Goal: Contribute content: Add original content to the website for others to see

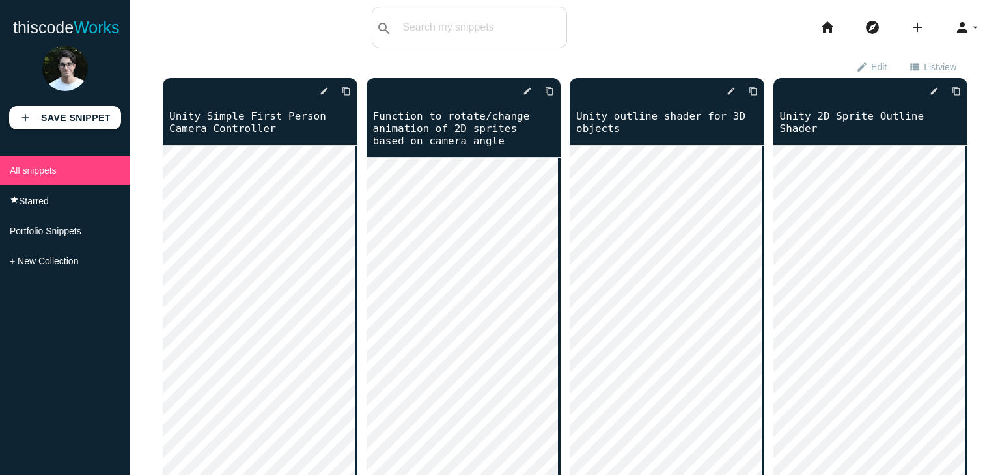
click at [910, 26] on icon "add" at bounding box center [918, 28] width 16 height 42
click at [928, 18] on link "code Snippet" at bounding box center [945, 23] width 91 height 33
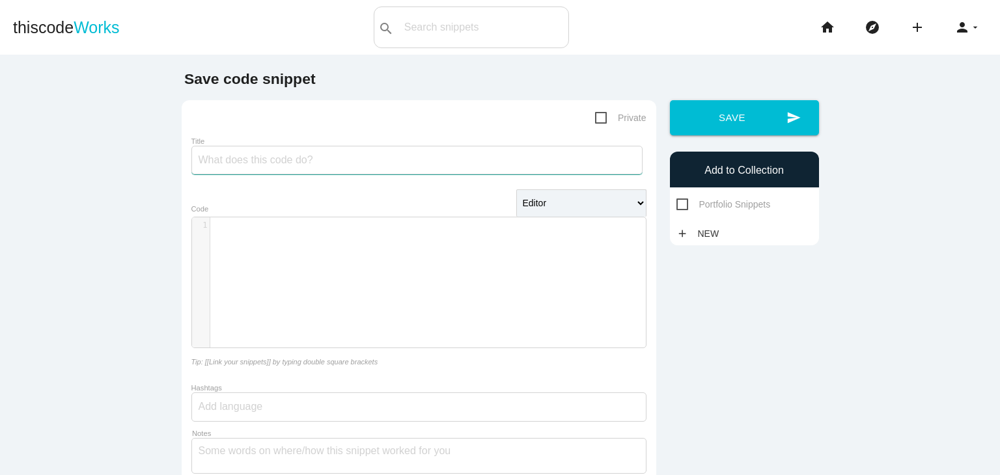
click at [344, 161] on input "Title" at bounding box center [416, 160] width 451 height 29
type input "Unity Fruit Harvesting"
click at [313, 299] on div "​ x 1 ​" at bounding box center [428, 292] width 473 height 150
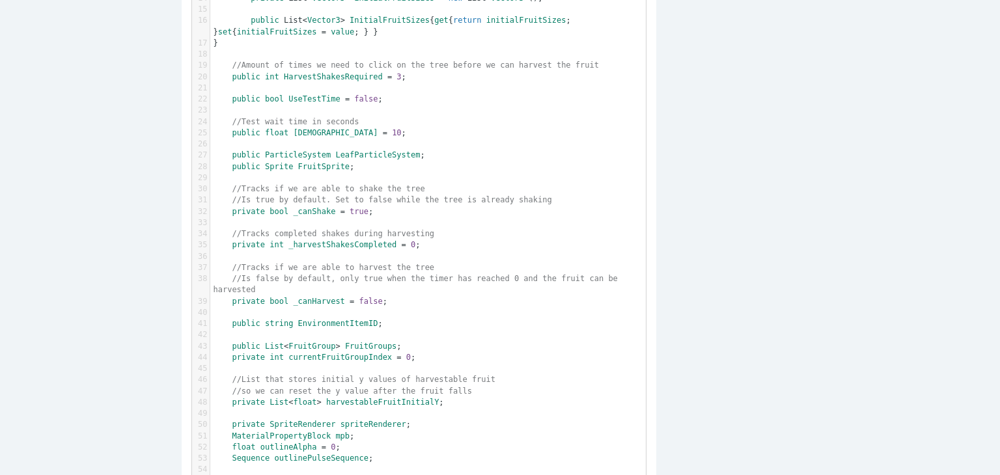
scroll to position [0, 0]
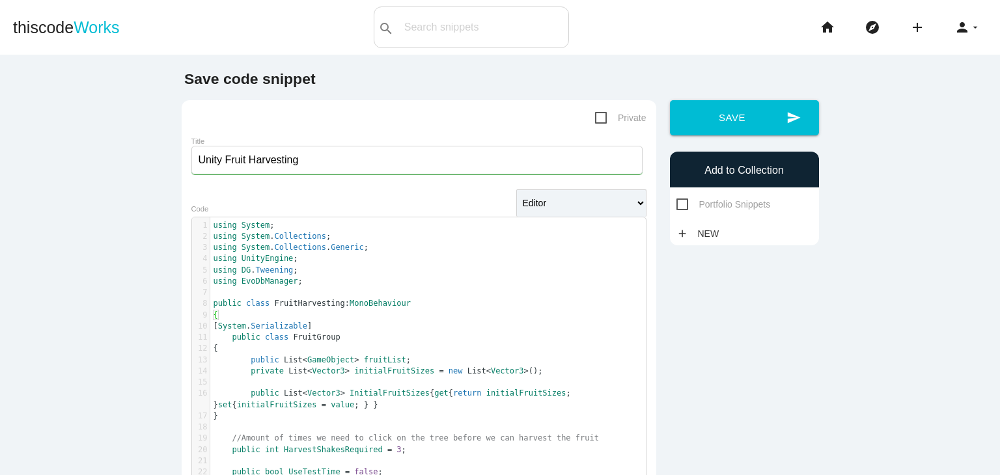
click at [595, 115] on span "Private" at bounding box center [620, 118] width 51 height 16
click at [595, 115] on input "Private" at bounding box center [599, 114] width 8 height 8
checkbox input "true"
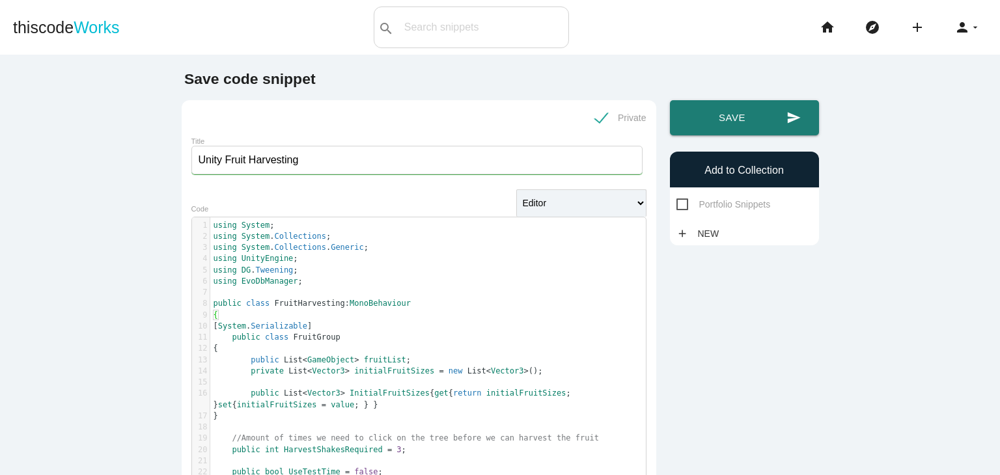
click at [772, 119] on button "send Save" at bounding box center [744, 117] width 149 height 35
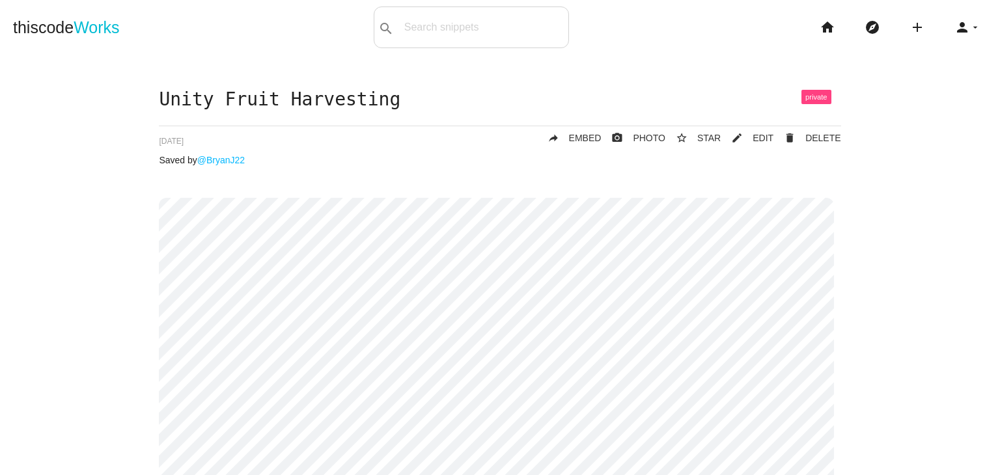
click at [98, 34] on span "Works" at bounding box center [97, 27] width 46 height 18
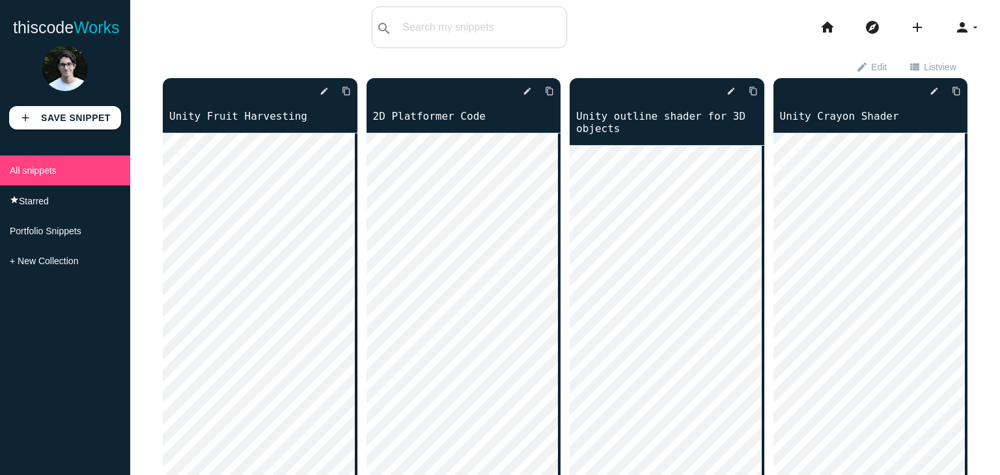
click at [416, 115] on link "2D Platformer Code" at bounding box center [464, 116] width 195 height 15
click at [206, 115] on link "Unity Fruit Harvesting" at bounding box center [260, 116] width 195 height 15
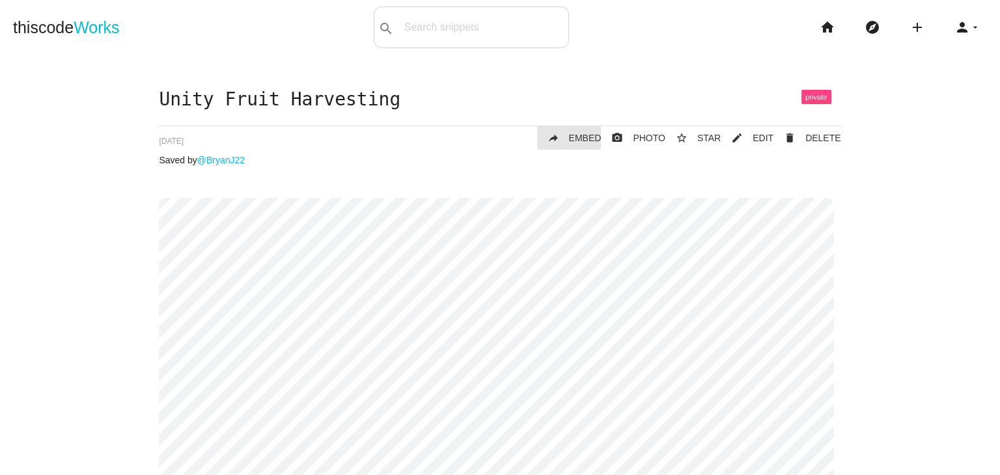
click at [580, 139] on span "EMBED" at bounding box center [585, 138] width 33 height 10
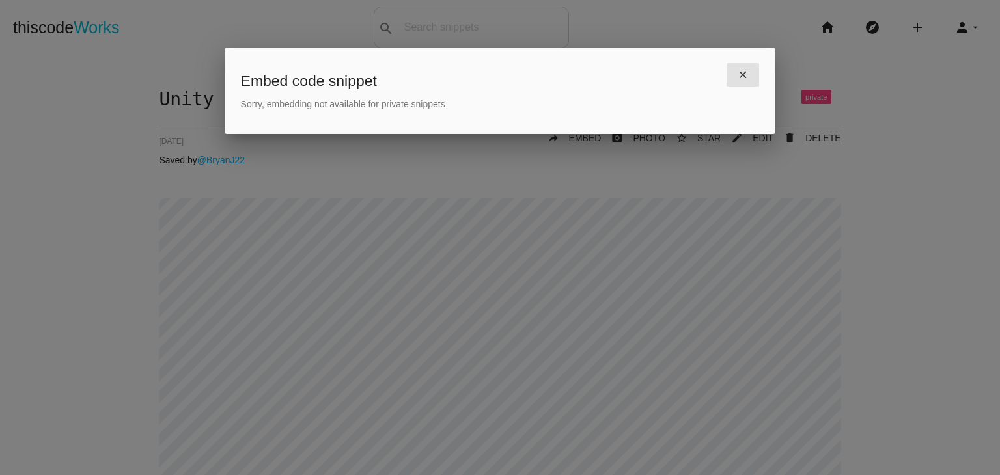
drag, startPoint x: 736, startPoint y: 68, endPoint x: 773, endPoint y: 77, distance: 38.1
click at [736, 68] on link "close" at bounding box center [743, 74] width 33 height 23
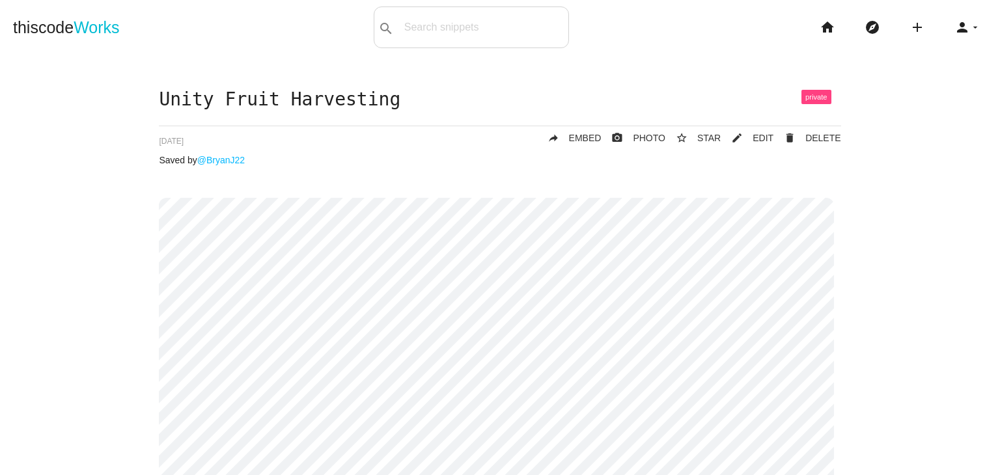
click at [813, 104] on span at bounding box center [817, 97] width 30 height 14
drag, startPoint x: 812, startPoint y: 98, endPoint x: 720, endPoint y: 137, distance: 100.6
click at [811, 98] on span at bounding box center [817, 97] width 30 height 14
click at [759, 138] on span "EDIT" at bounding box center [763, 138] width 21 height 10
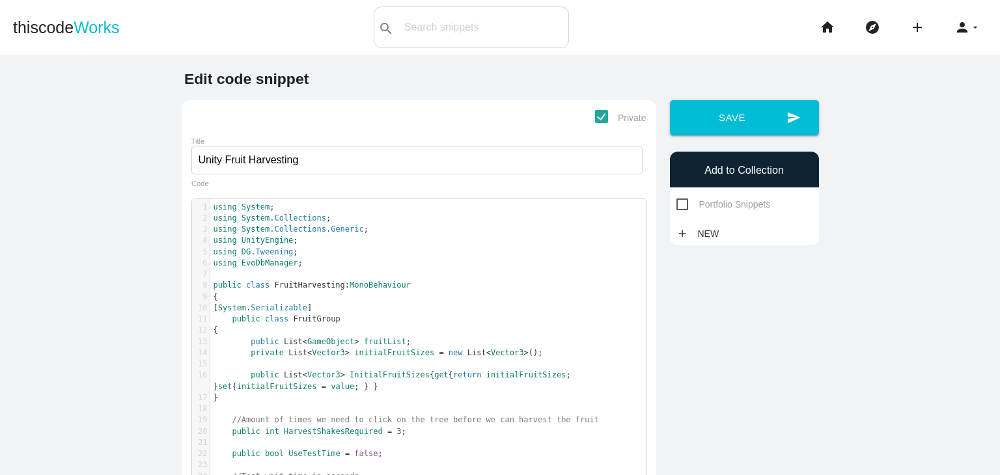
click at [599, 119] on span "Private" at bounding box center [620, 118] width 51 height 16
click at [599, 119] on input "Private" at bounding box center [599, 114] width 8 height 8
checkbox input "false"
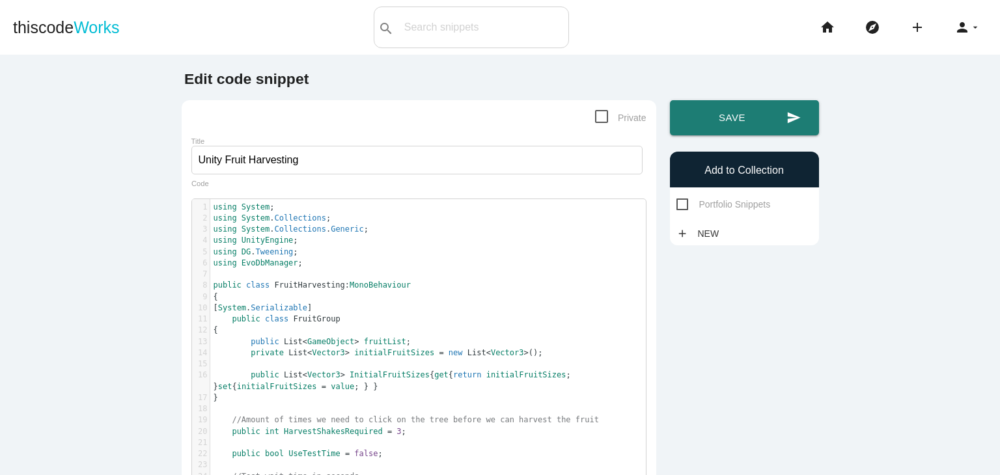
click button "send Save"
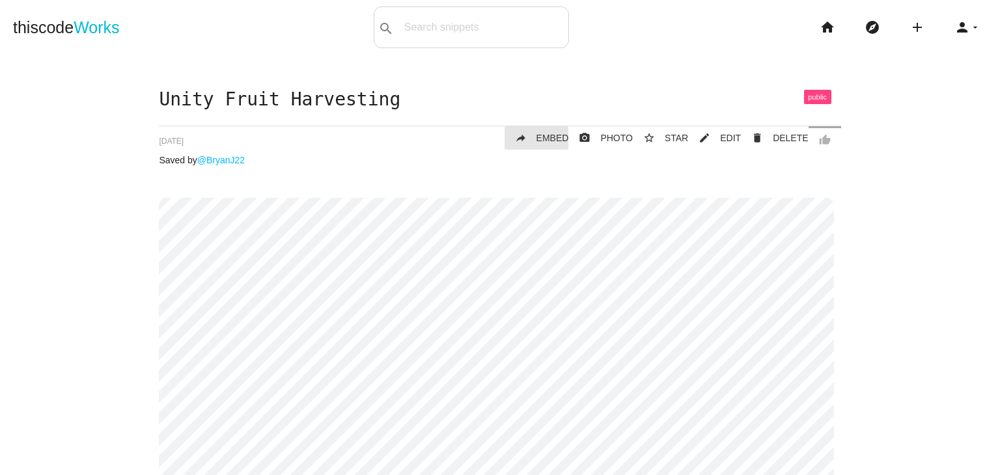
click at [560, 136] on span "EMBED" at bounding box center [553, 138] width 33 height 10
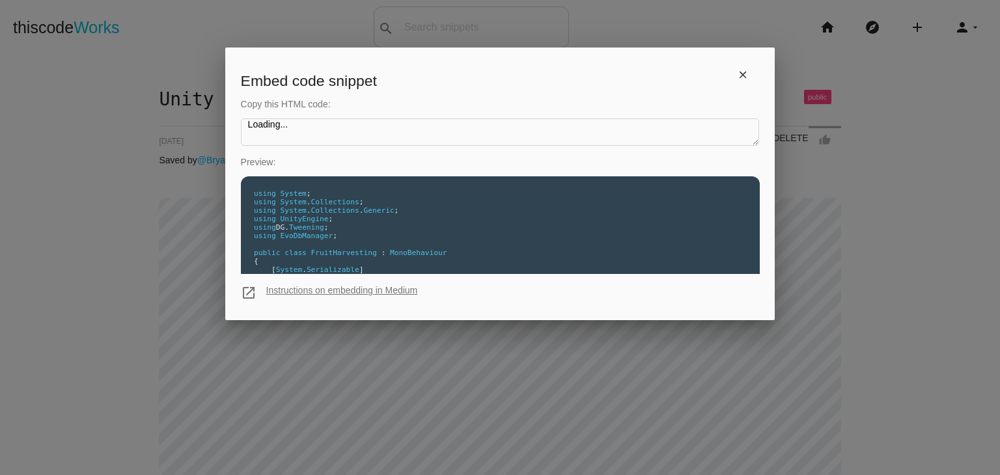
type textarea "<iframe src="[URL][DOMAIN_NAME]" style="width: 100%; height: 6235px;" framebord…"
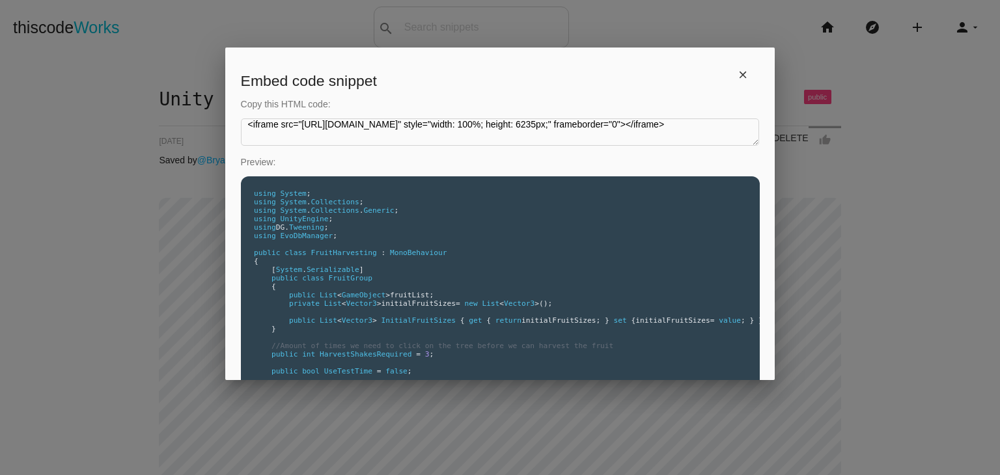
drag, startPoint x: 280, startPoint y: 116, endPoint x: 102, endPoint y: 88, distance: 180.6
click at [737, 74] on icon "close" at bounding box center [743, 74] width 12 height 23
